Goal: Information Seeking & Learning: Check status

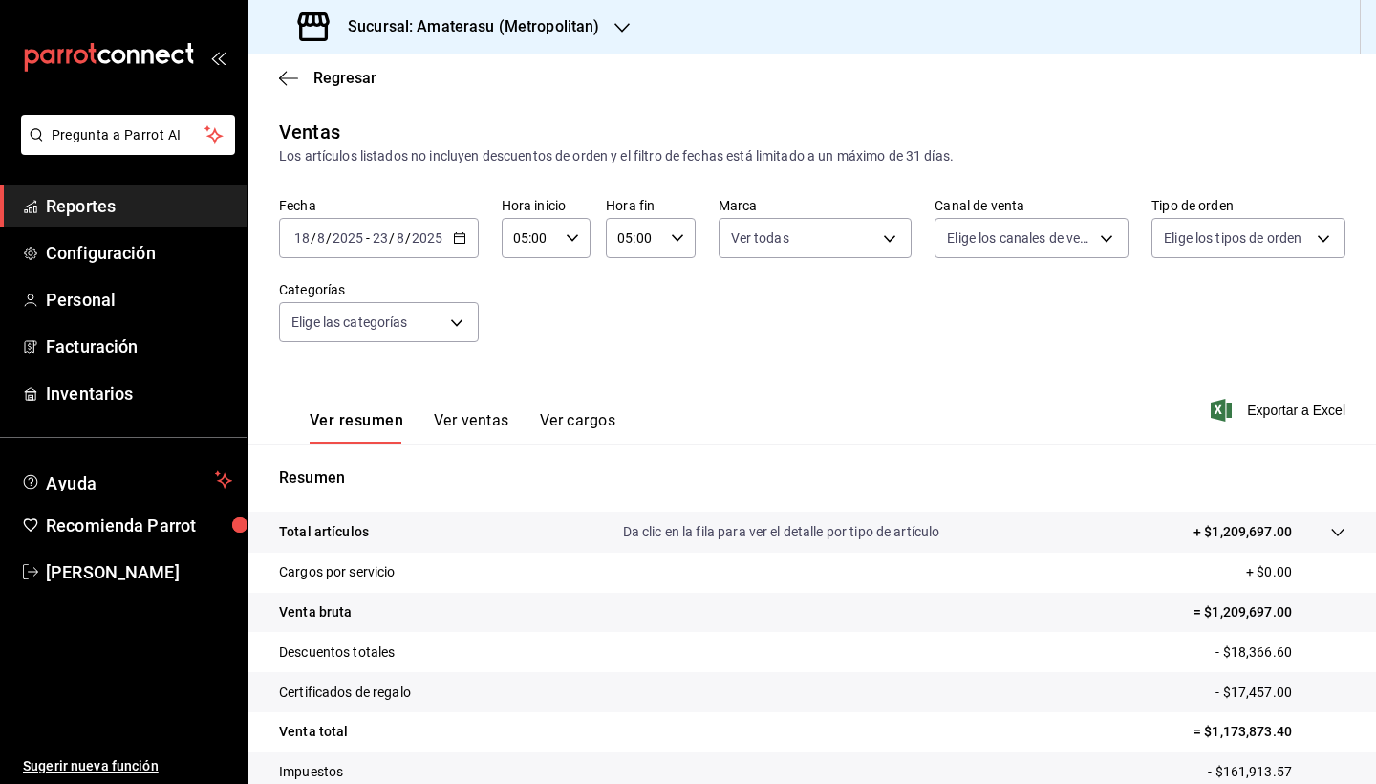
scroll to position [132, 0]
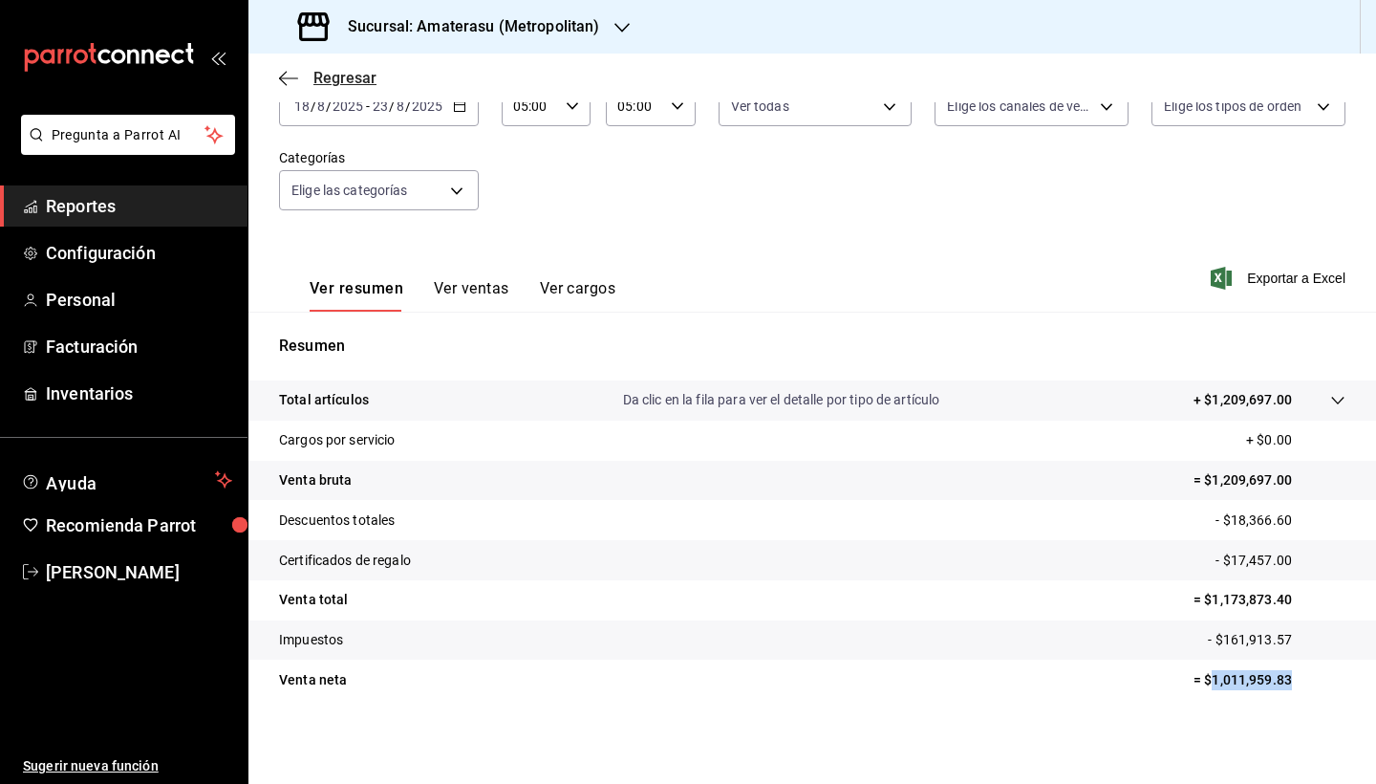
click at [288, 80] on icon "button" at bounding box center [288, 78] width 19 height 17
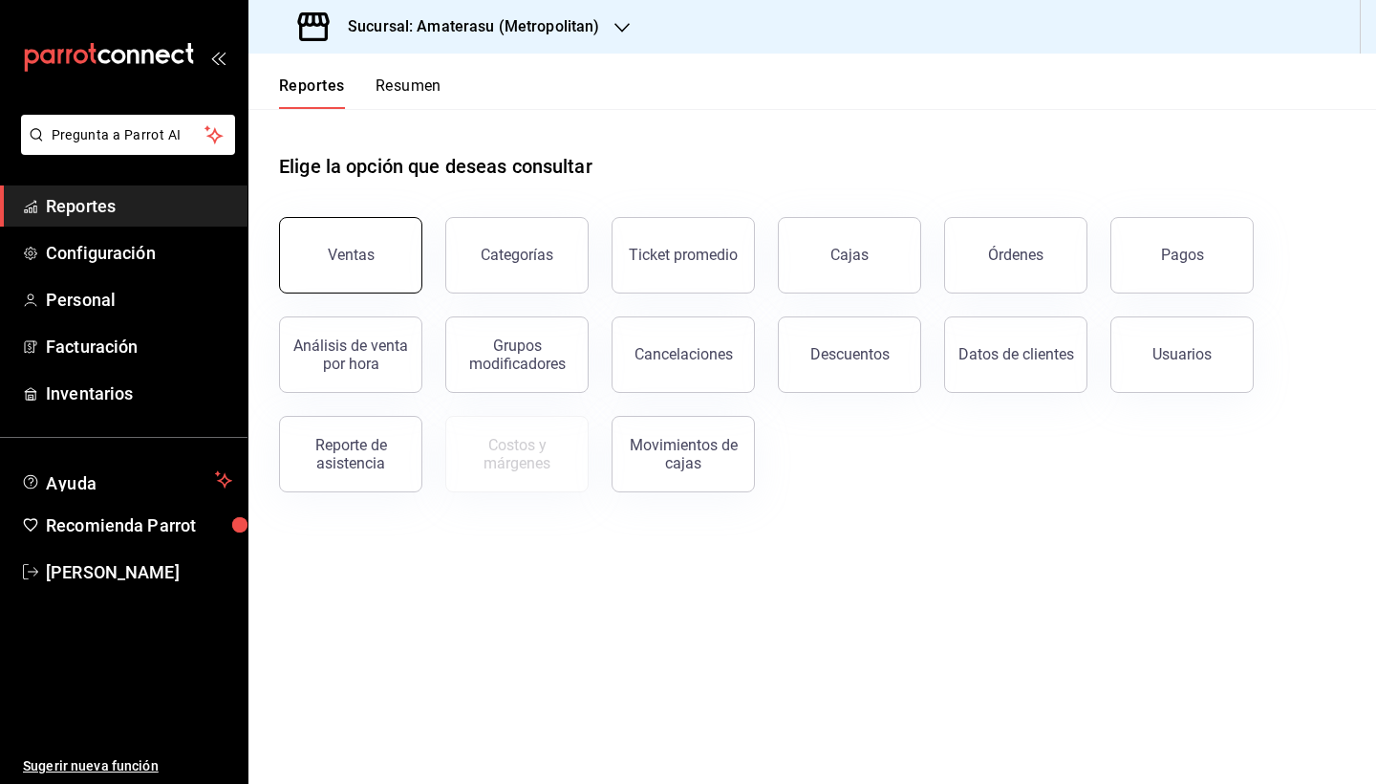
click at [371, 284] on button "Ventas" at bounding box center [350, 255] width 143 height 76
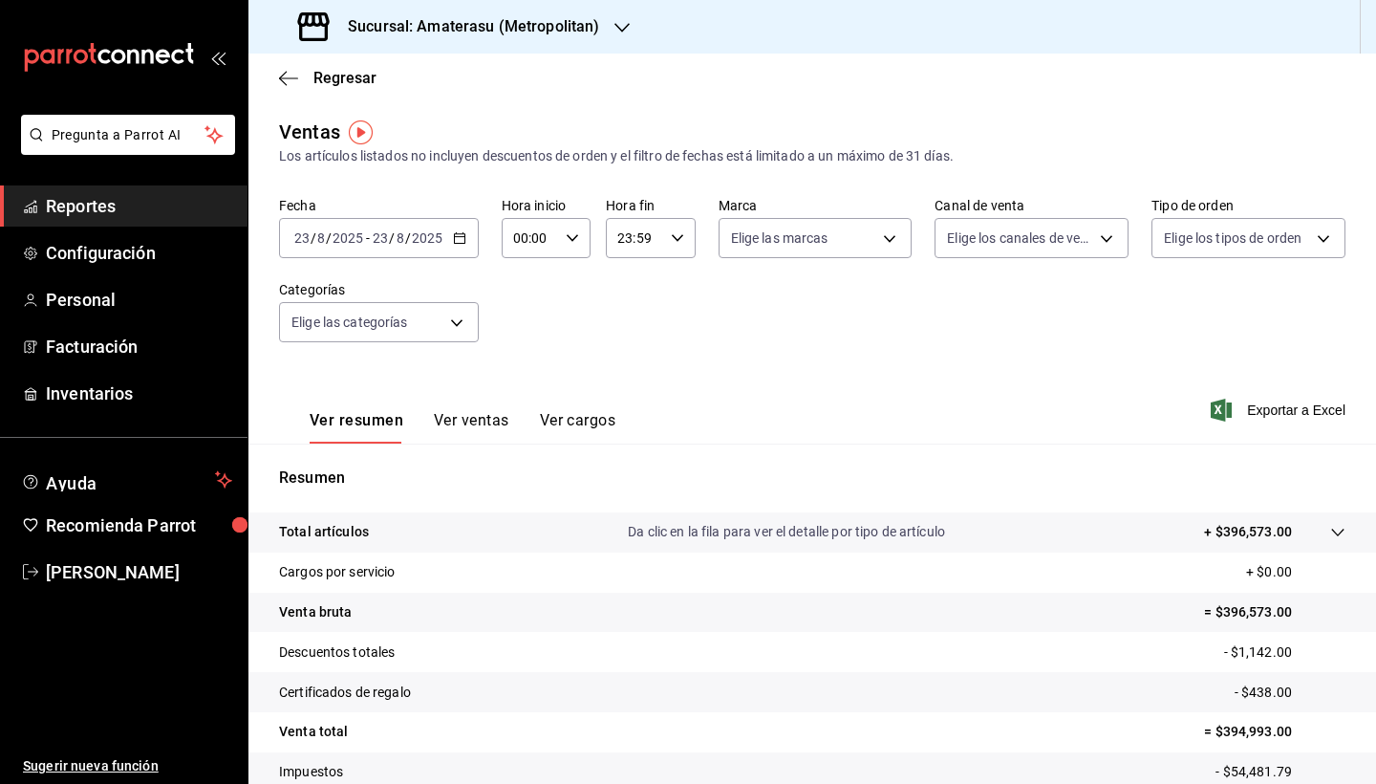
click at [459, 238] on icon "button" at bounding box center [459, 237] width 13 height 13
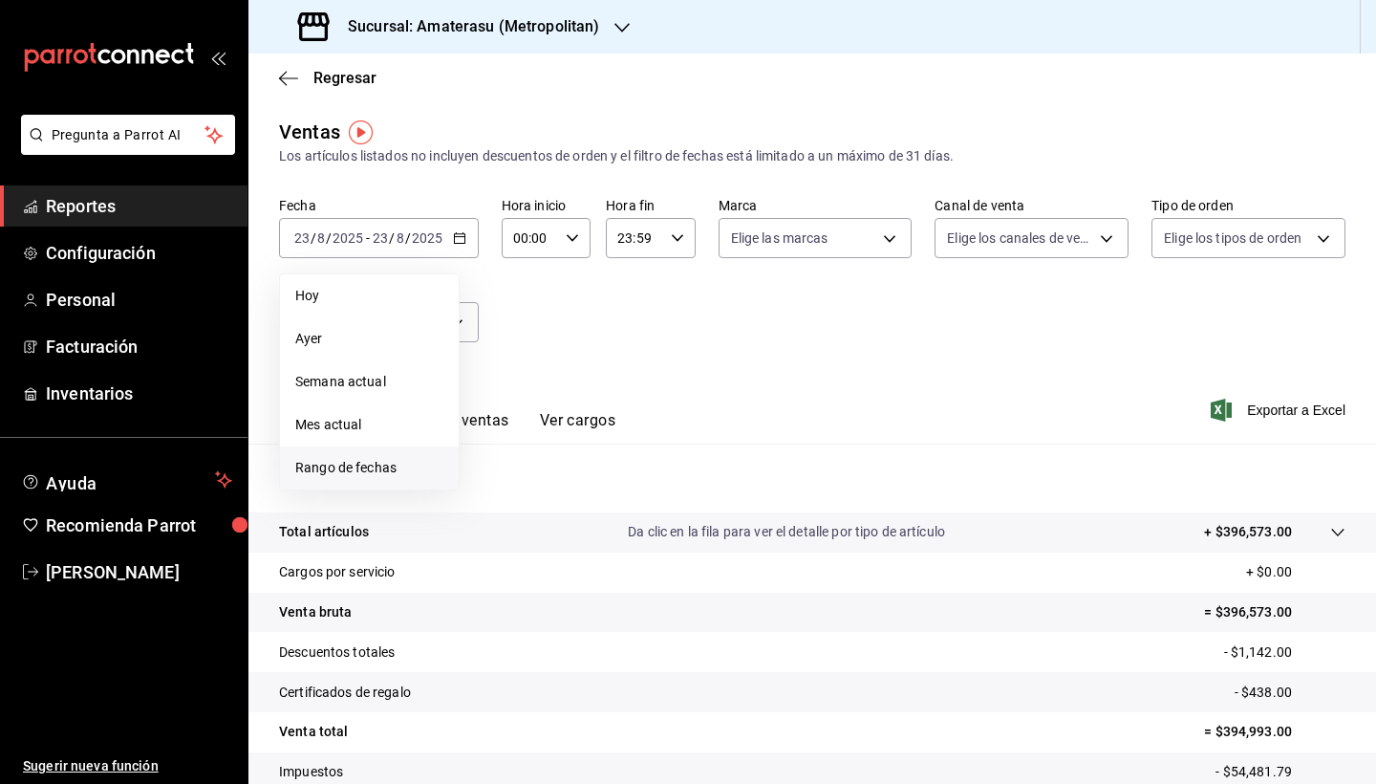
click at [386, 472] on span "Rango de fechas" at bounding box center [369, 468] width 148 height 20
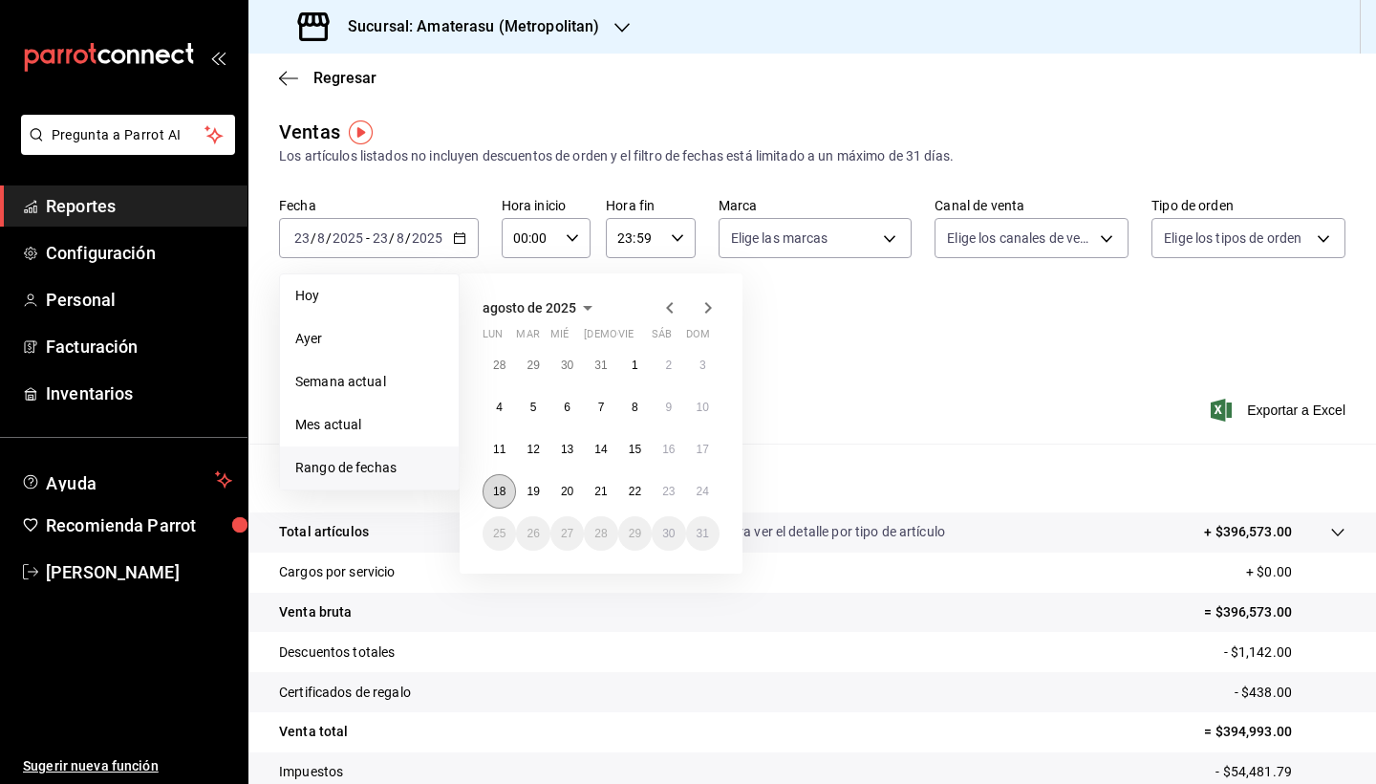
click at [503, 494] on abbr "18" at bounding box center [499, 490] width 12 height 13
click at [702, 494] on abbr "24" at bounding box center [703, 490] width 12 height 13
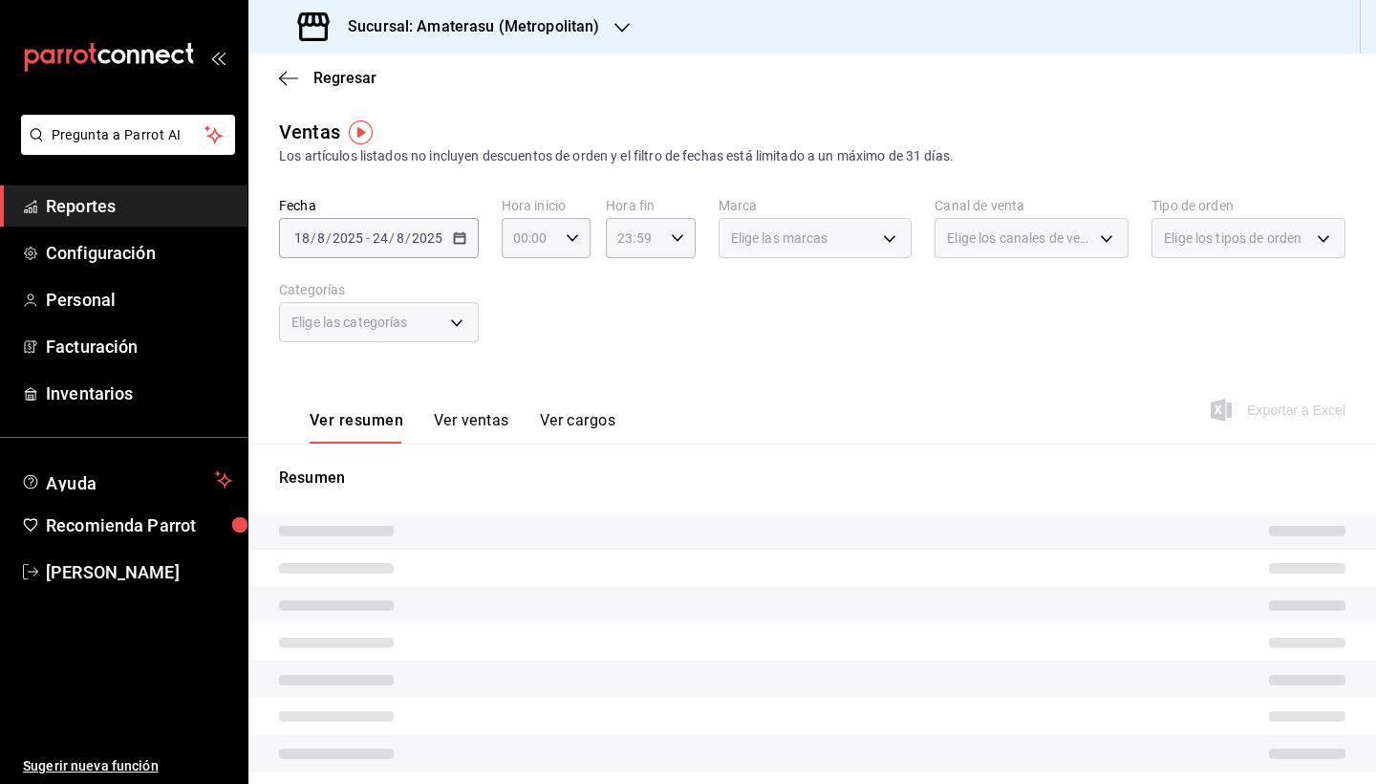
click at [755, 398] on div "Ver resumen Ver ventas Ver cargos Exportar a Excel" at bounding box center [812, 404] width 1128 height 78
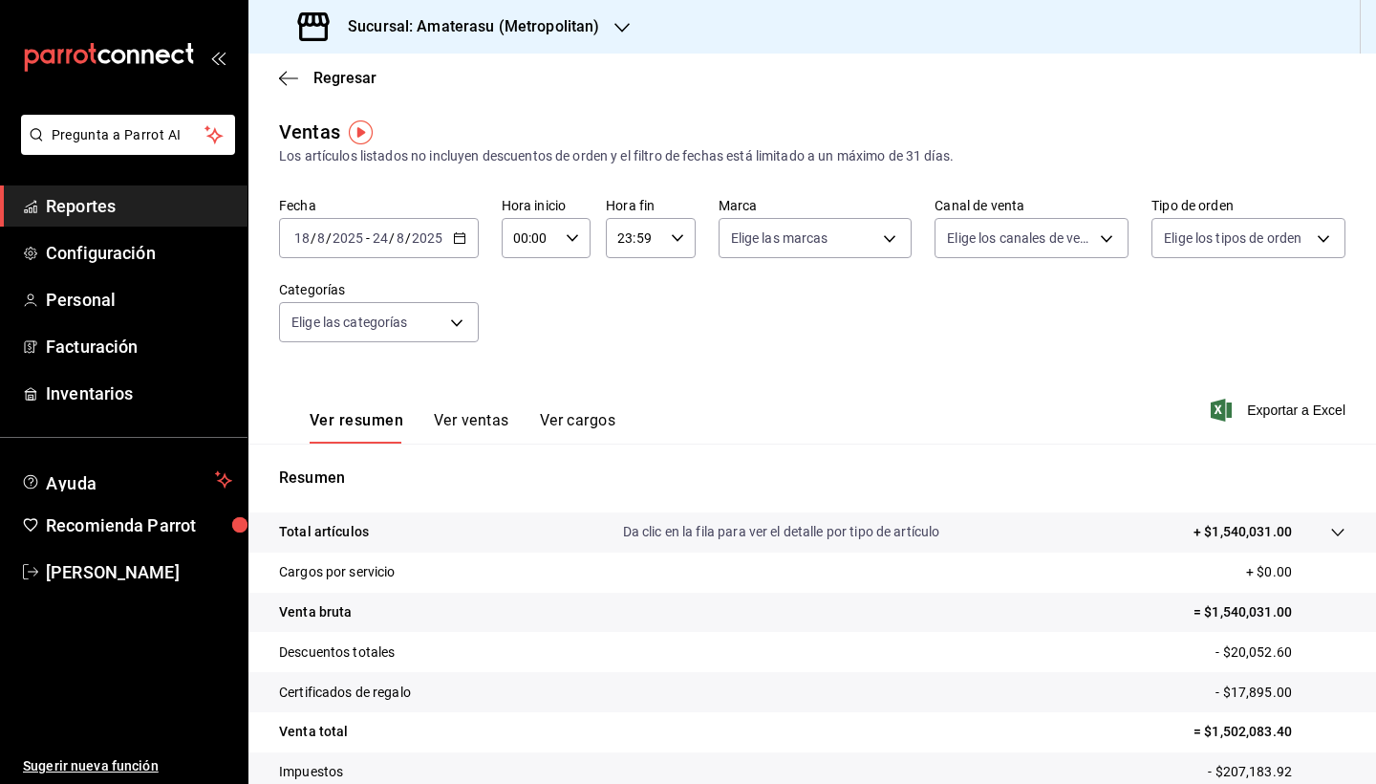
click at [570, 237] on icon "button" at bounding box center [572, 237] width 13 height 13
click at [527, 372] on button "05" at bounding box center [522, 375] width 36 height 38
type input "05:00"
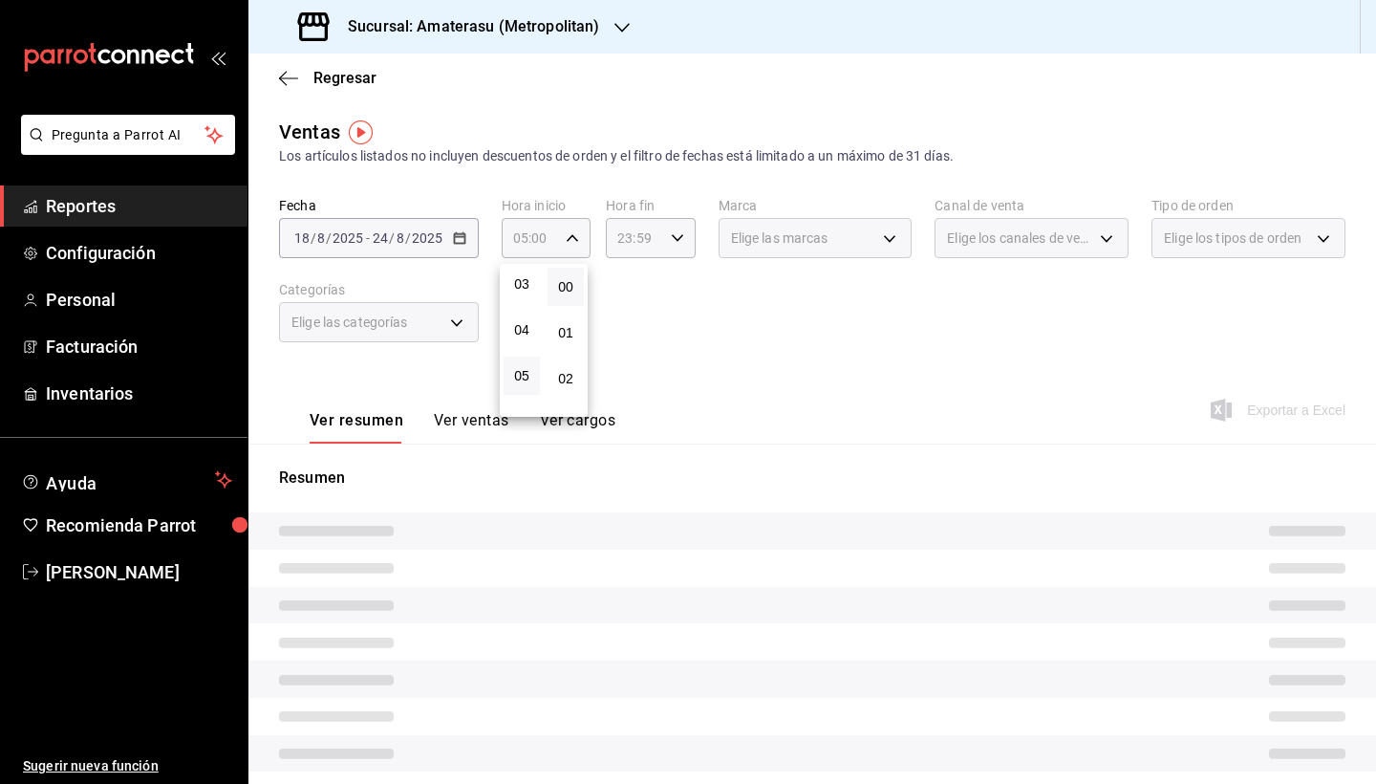
click at [662, 230] on div at bounding box center [688, 392] width 1376 height 784
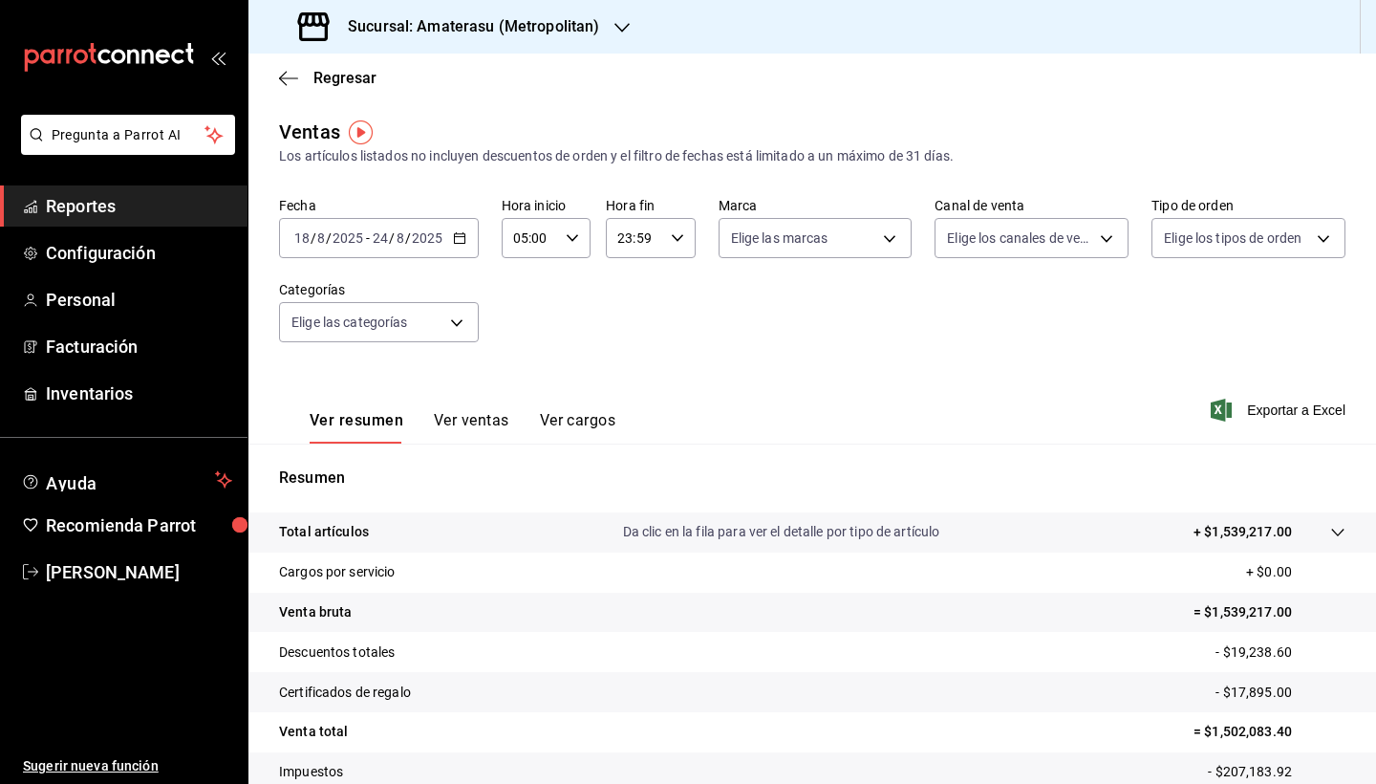
click at [677, 236] on \(Stroke\) "button" at bounding box center [676, 237] width 11 height 7
click at [627, 378] on button "05" at bounding box center [625, 383] width 36 height 38
click at [671, 285] on span "00" at bounding box center [668, 286] width 13 height 15
type input "05:00"
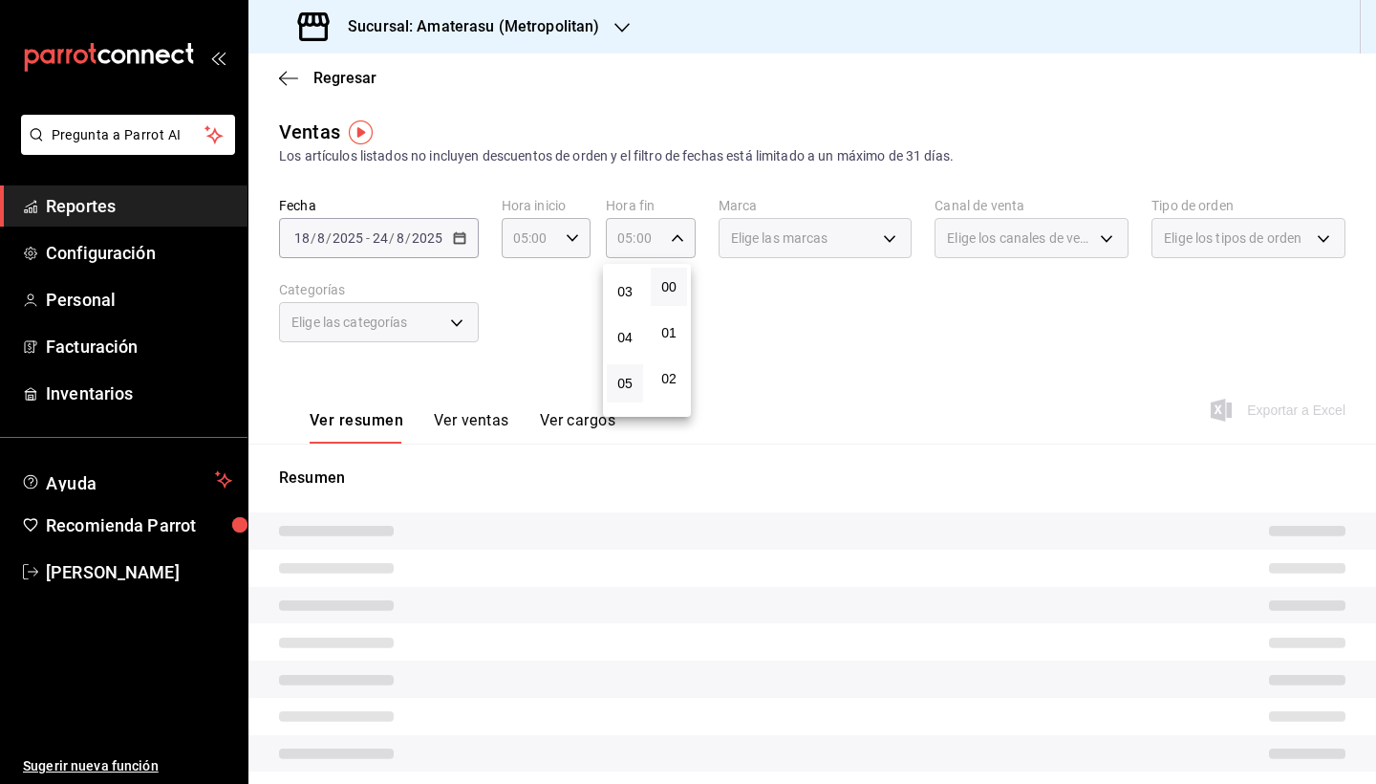
click at [837, 333] on div at bounding box center [688, 392] width 1376 height 784
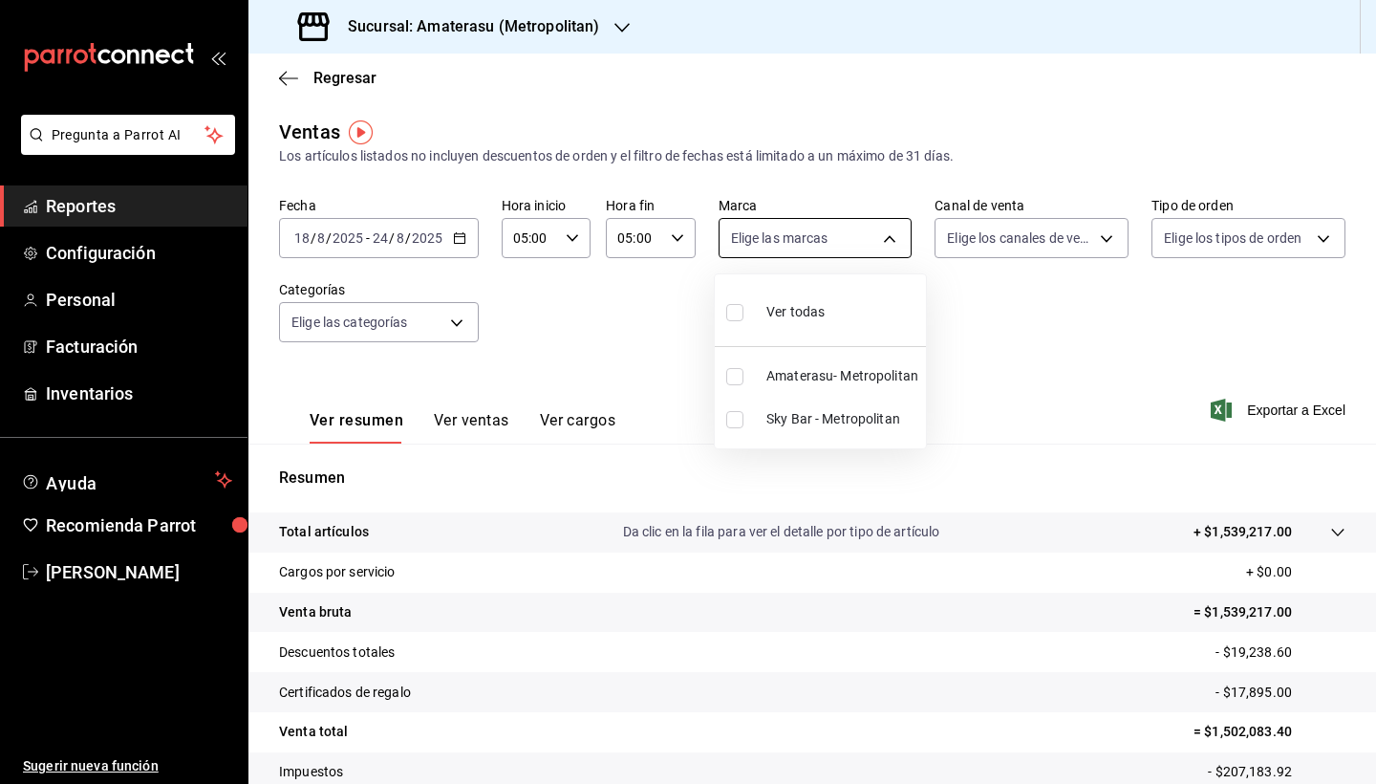
click at [871, 230] on body "Pregunta a Parrot AI Reportes Configuración Personal Facturación Inventarios Ay…" at bounding box center [688, 392] width 1376 height 784
click at [735, 420] on input "checkbox" at bounding box center [734, 419] width 17 height 17
checkbox input "true"
type input "f3afaab8-8c3d-4e49-a299-af9bdf6027b2"
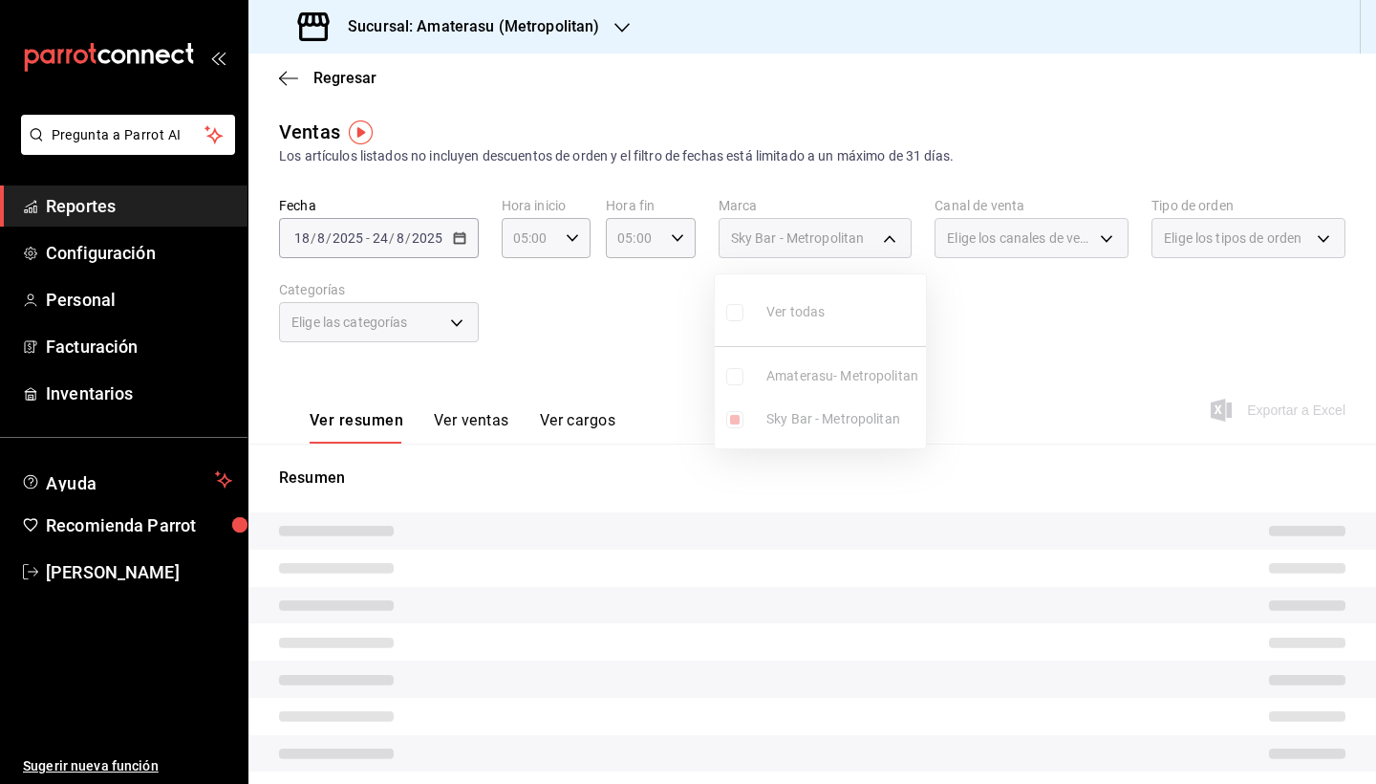
click at [946, 592] on div at bounding box center [688, 392] width 1376 height 784
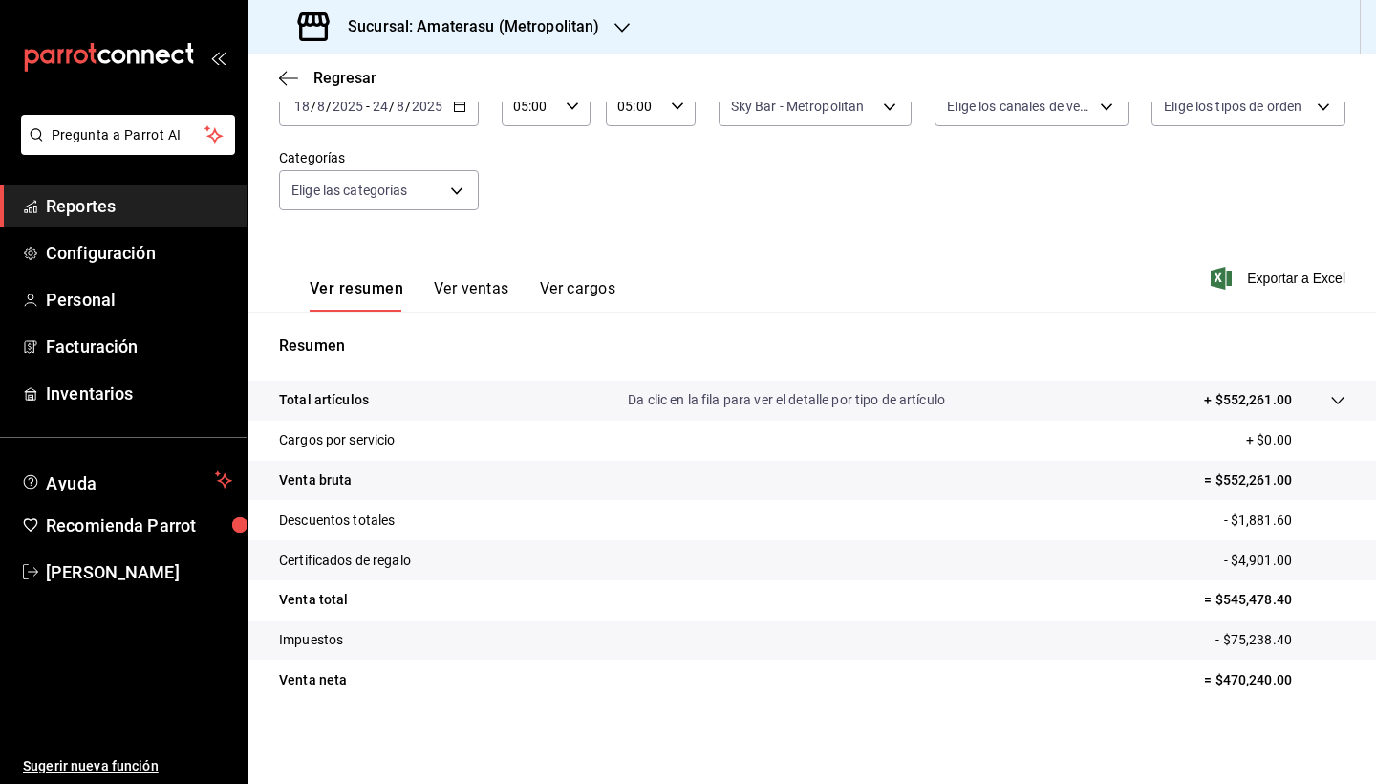
scroll to position [132, 0]
drag, startPoint x: 1250, startPoint y: 681, endPoint x: 1293, endPoint y: 680, distance: 43.0
click at [1292, 680] on p "= $470,240.00" at bounding box center [1274, 680] width 141 height 20
copy p "470,240.00"
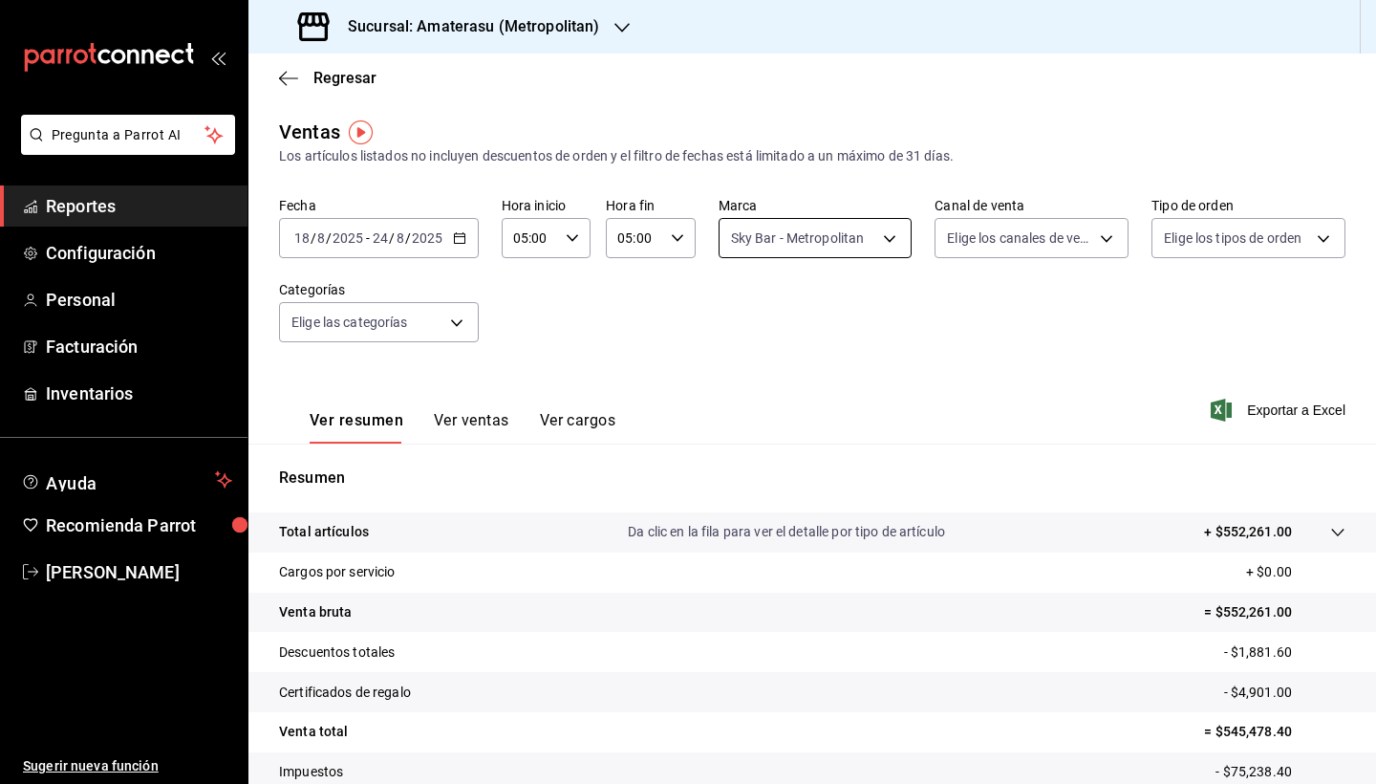
click at [884, 241] on body "Pregunta a Parrot AI Reportes Configuración Personal Facturación Inventarios Ay…" at bounding box center [688, 392] width 1376 height 784
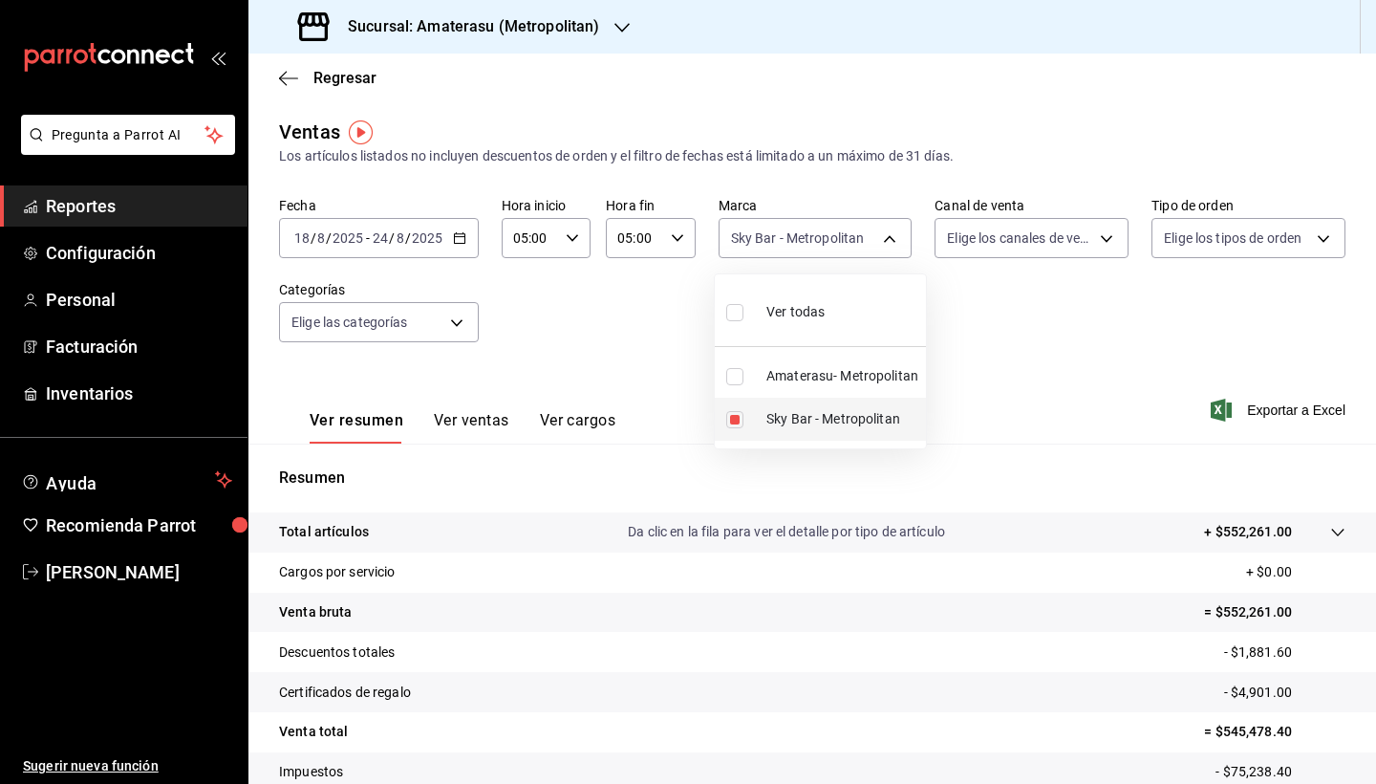
click at [736, 416] on input "checkbox" at bounding box center [734, 419] width 17 height 17
checkbox input "false"
click at [737, 381] on input "checkbox" at bounding box center [734, 376] width 17 height 17
checkbox input "true"
type input "e4cd7fcb-d45b-43ae-a99f-ad4ccfcd9032"
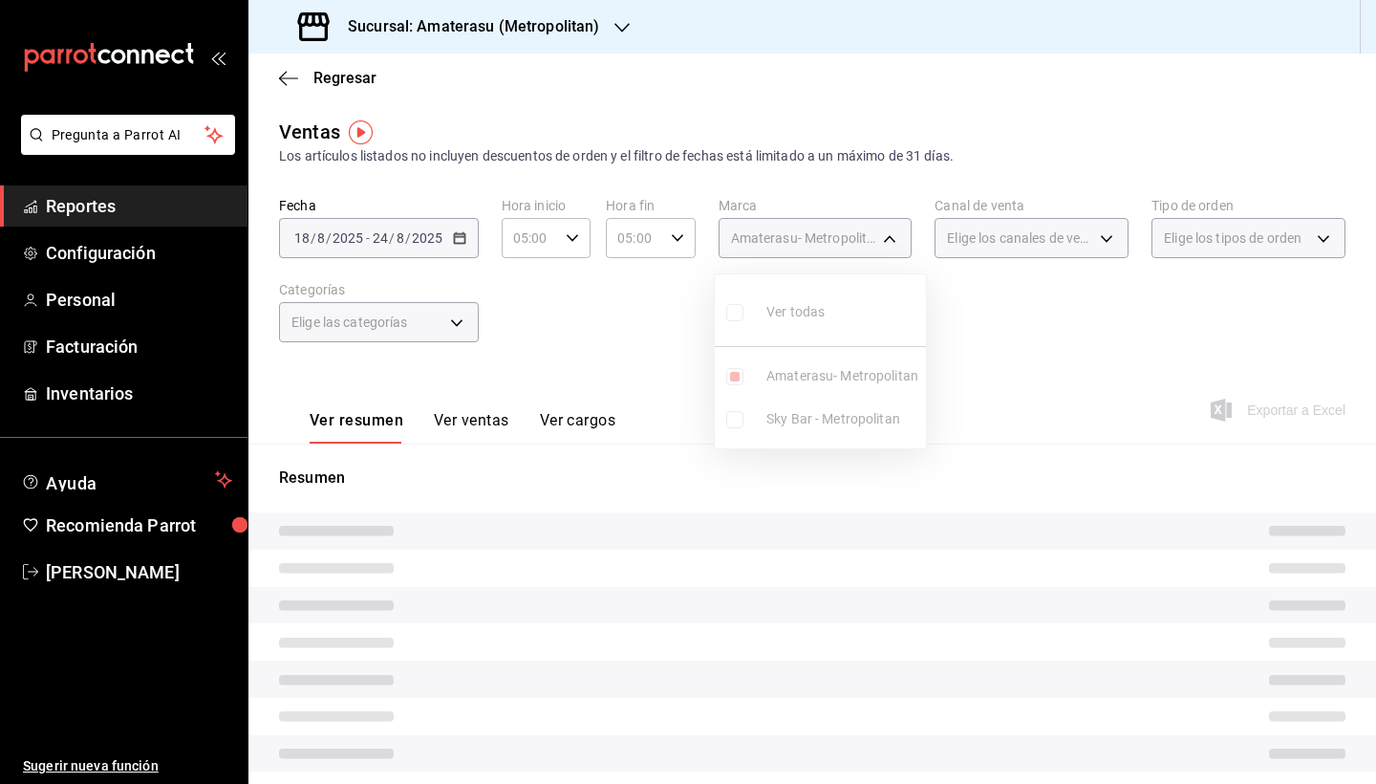
click at [928, 524] on div at bounding box center [688, 392] width 1376 height 784
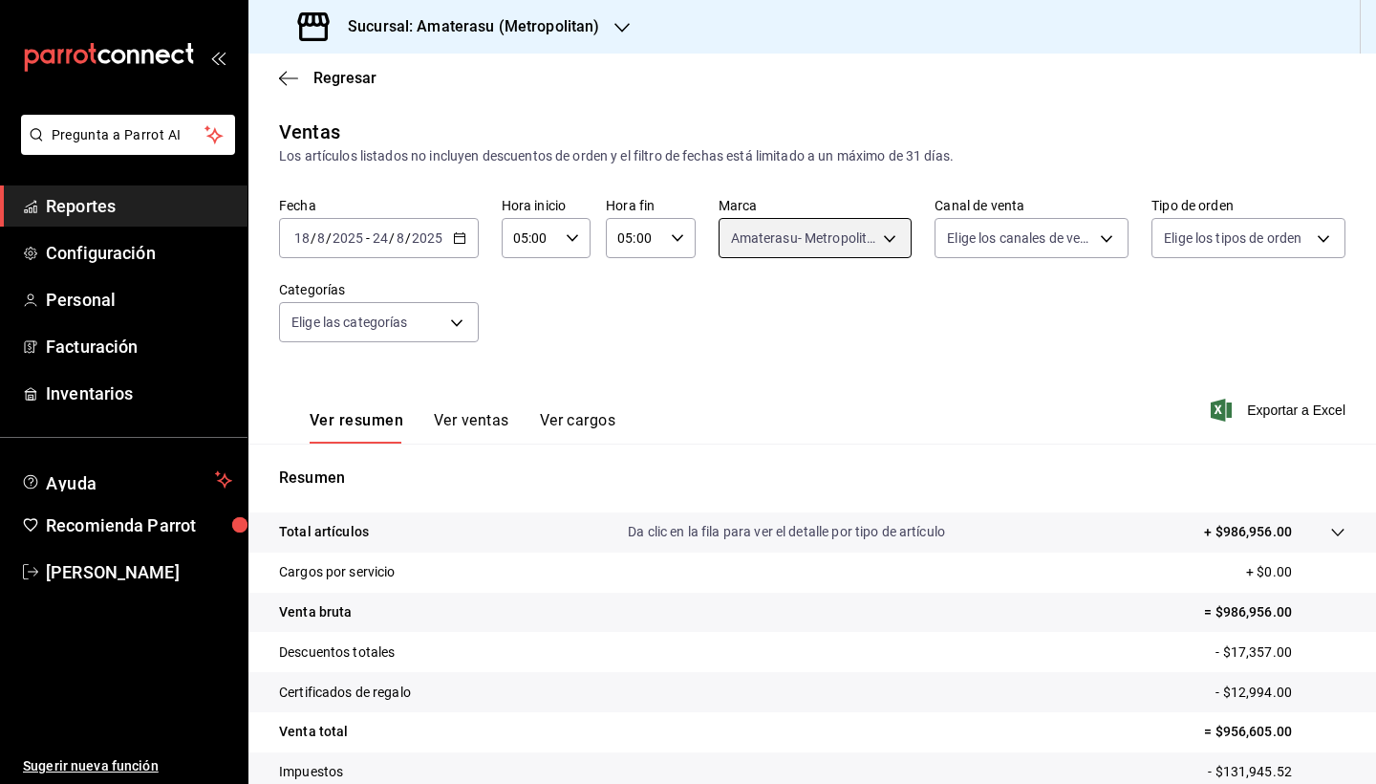
scroll to position [132, 0]
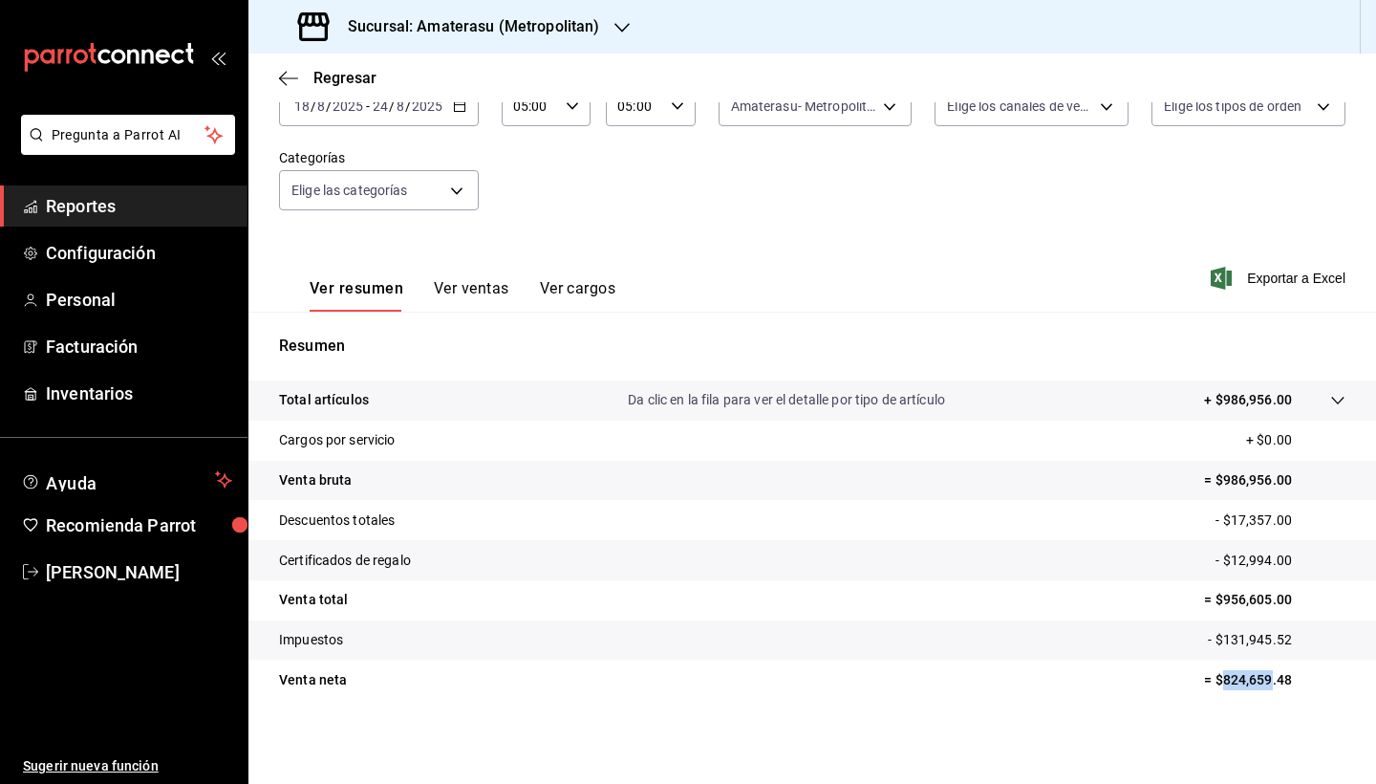
drag, startPoint x: 1207, startPoint y: 676, endPoint x: 1312, endPoint y: 678, distance: 105.1
click at [1279, 677] on p "= $824,659.48" at bounding box center [1274, 680] width 141 height 20
copy p "824,659.48"
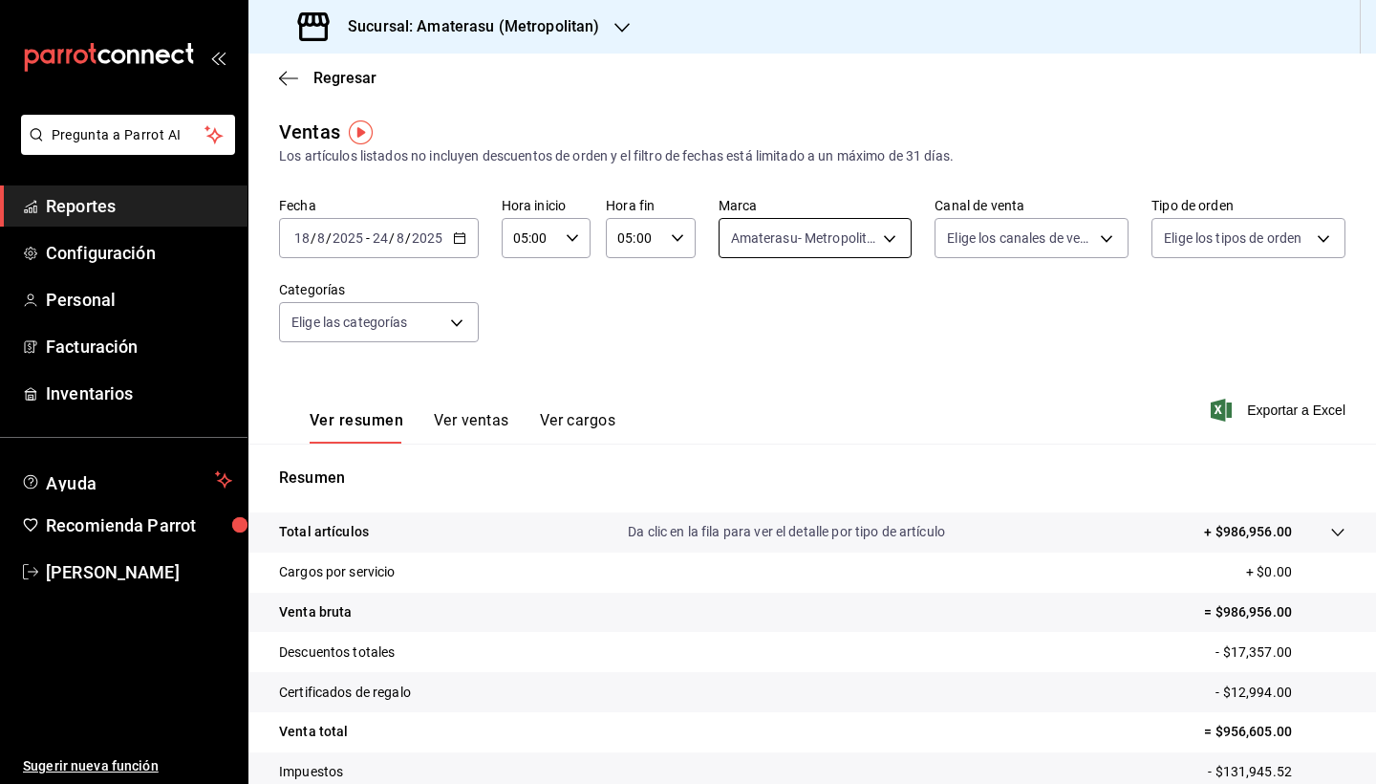
click at [880, 237] on body "Pregunta a Parrot AI Reportes Configuración Personal Facturación Inventarios Ay…" at bounding box center [688, 392] width 1376 height 784
click at [742, 313] on input "checkbox" at bounding box center [734, 312] width 17 height 17
checkbox input "true"
type input "e4cd7fcb-d45b-43ae-a99f-ad4ccfcd9032,f3afaab8-8c3d-4e49-a299-af9bdf6027b2"
checkbox input "true"
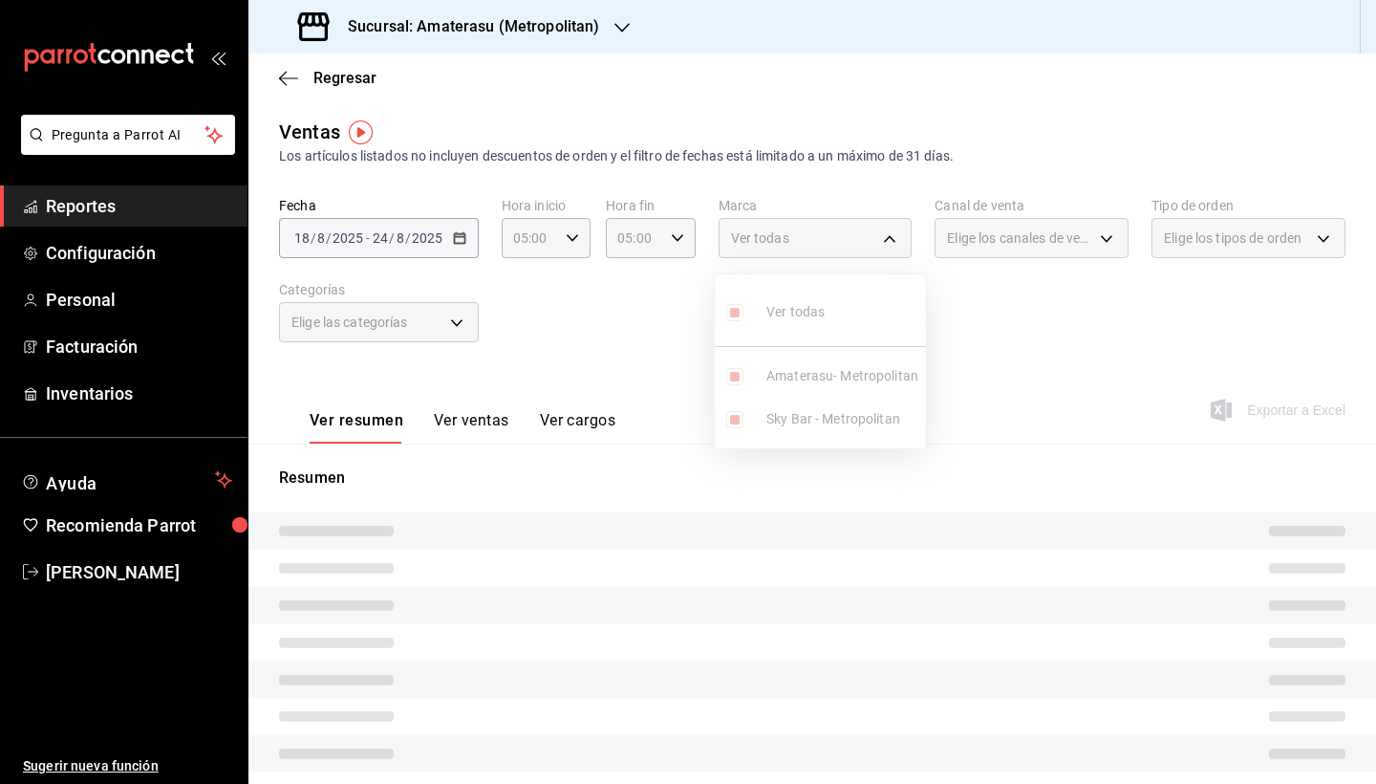
click at [1074, 575] on div at bounding box center [688, 392] width 1376 height 784
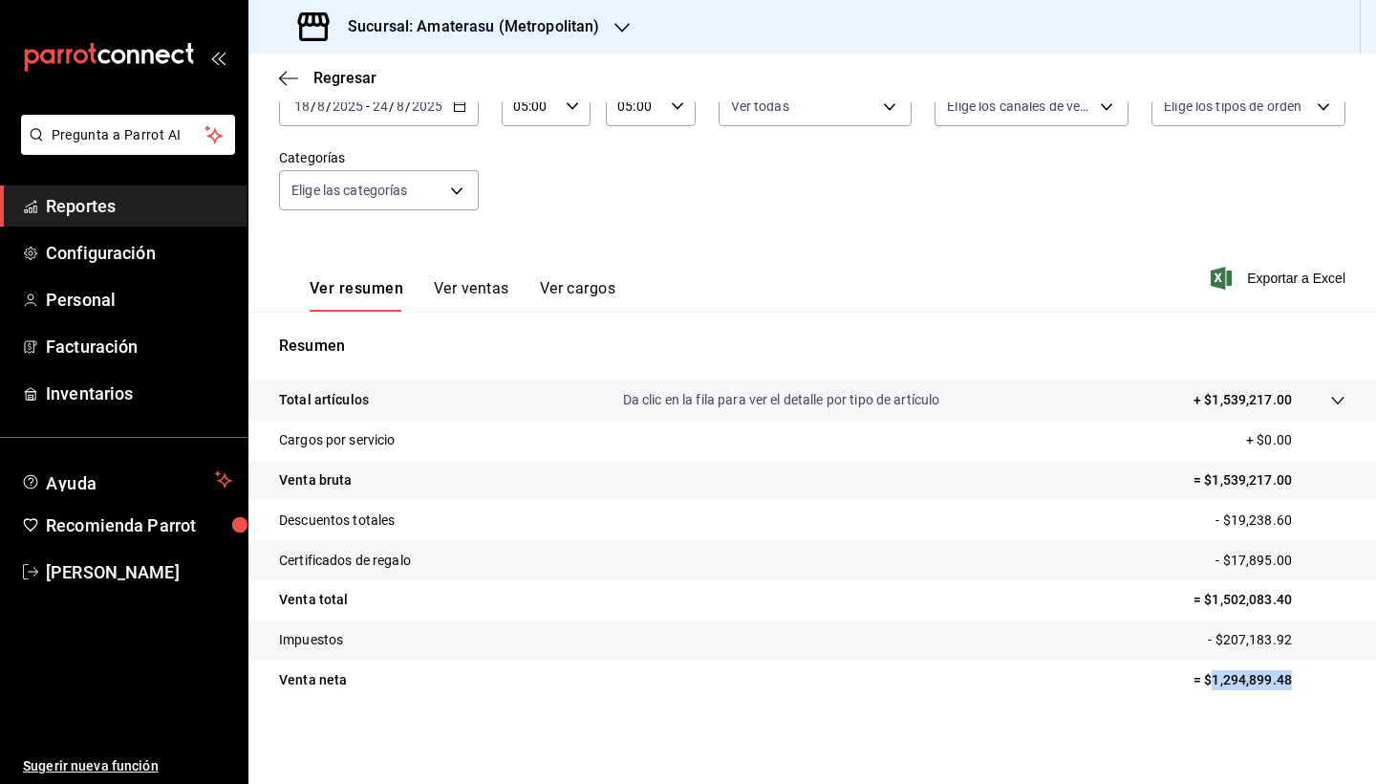
drag, startPoint x: 1198, startPoint y: 677, endPoint x: 1327, endPoint y: 689, distance: 129.6
click at [1328, 689] on p "= $1,294,899.48" at bounding box center [1269, 680] width 152 height 20
copy p "1,294,899.48"
